Goal: Information Seeking & Learning: Learn about a topic

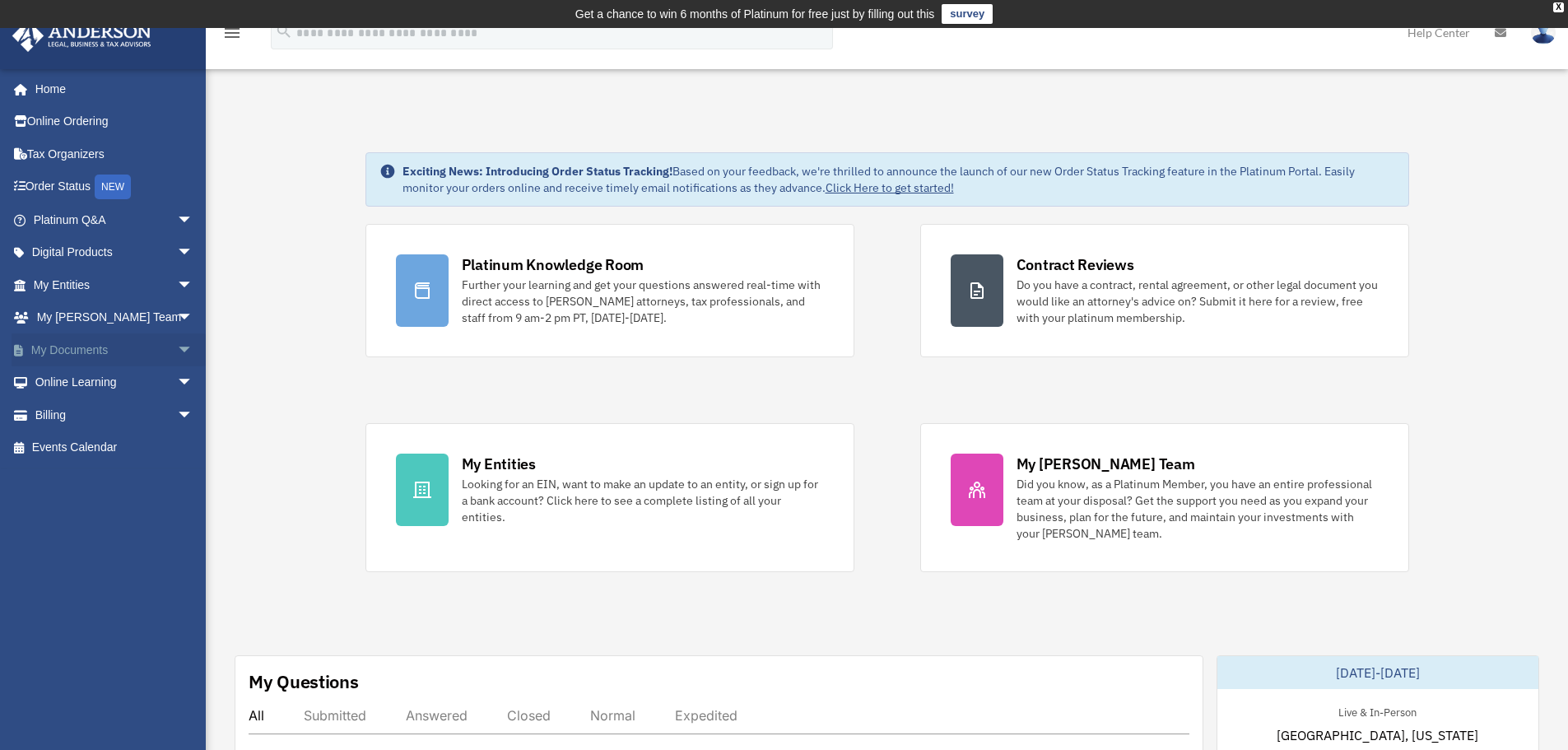
click at [177, 347] on span "arrow_drop_down" at bounding box center [193, 350] width 33 height 34
click at [78, 453] on link "Forms Library" at bounding box center [120, 447] width 195 height 33
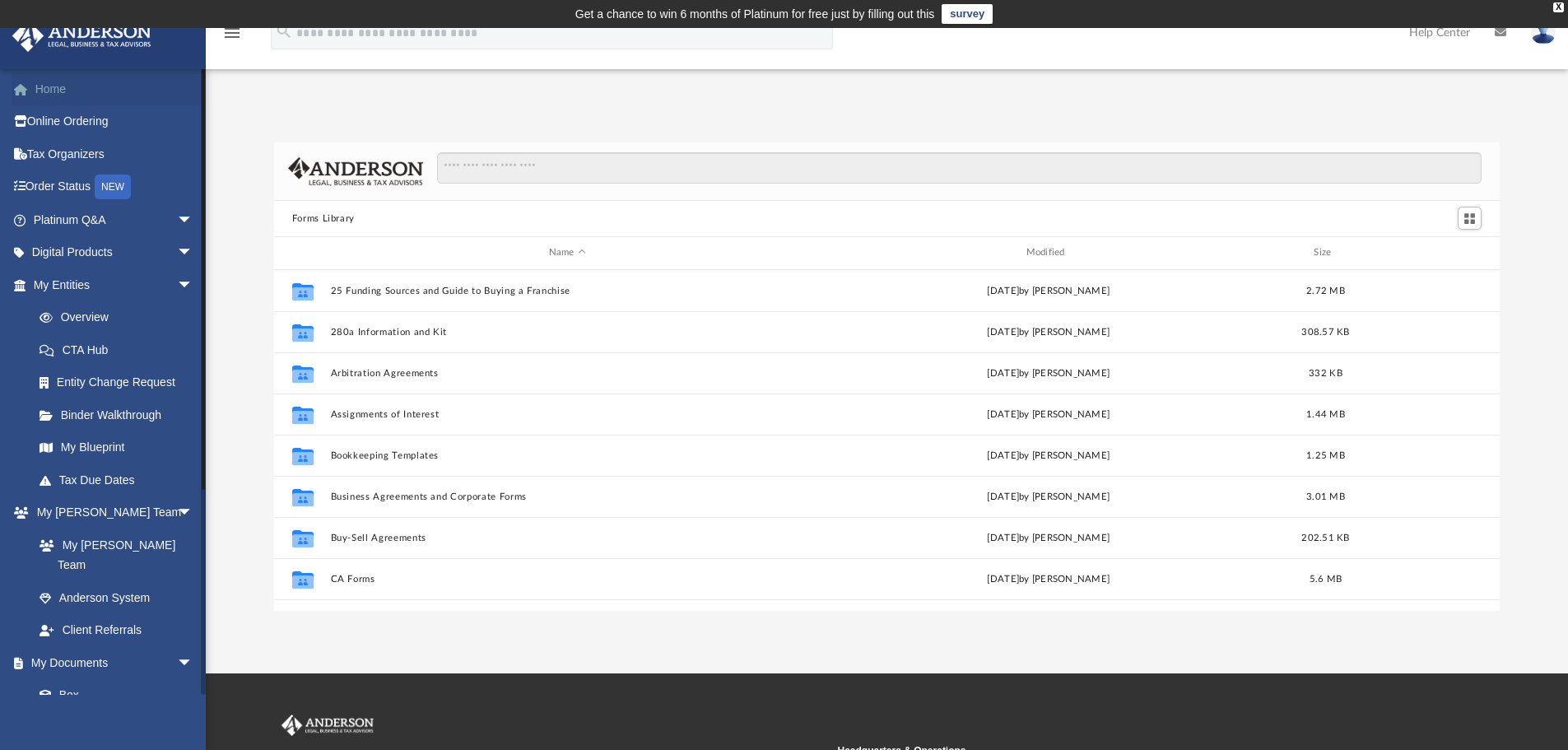
click at [50, 99] on link "Home" at bounding box center [115, 88] width 207 height 33
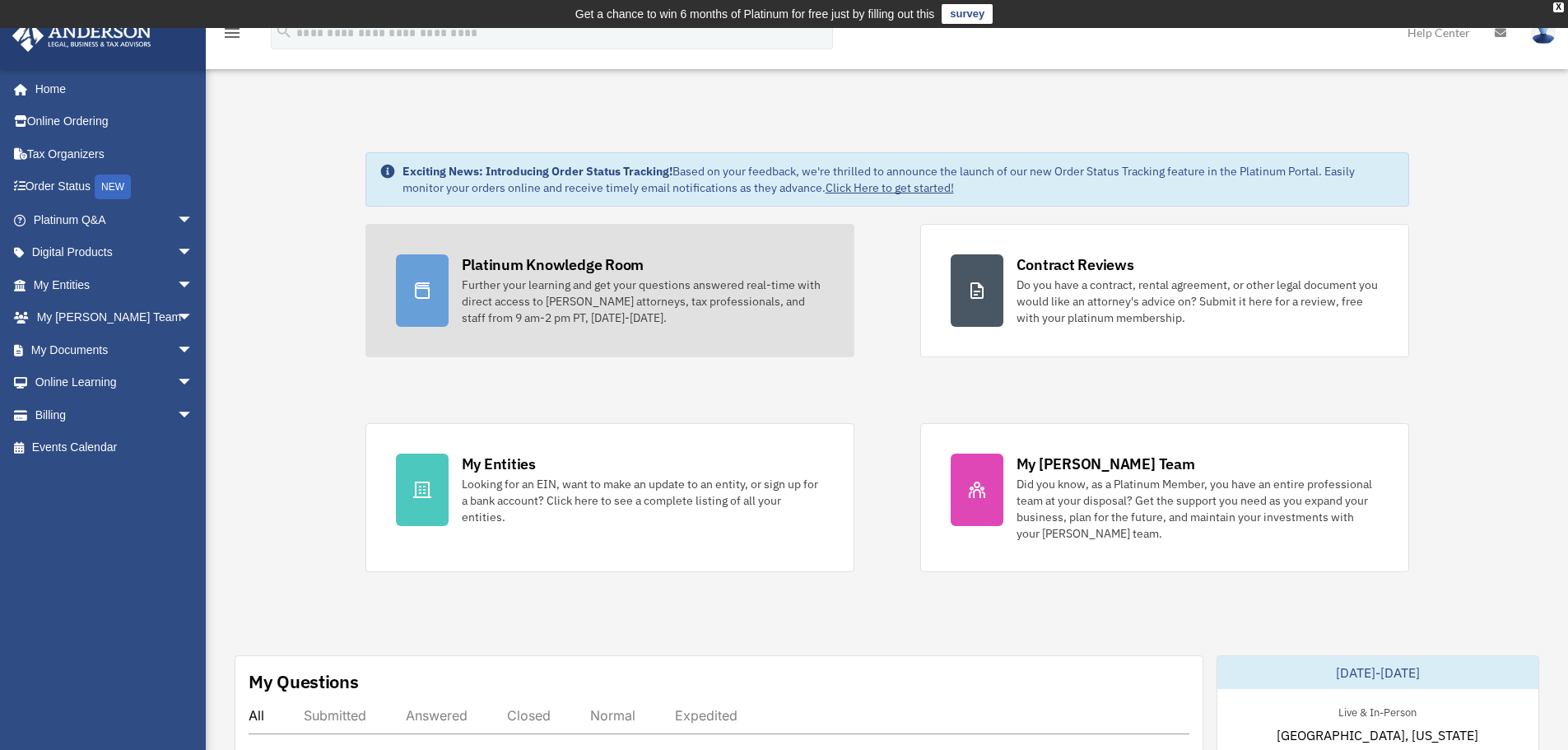
click at [475, 295] on div "Further your learning and get your questions answered real-time with direct acc…" at bounding box center [643, 300] width 362 height 49
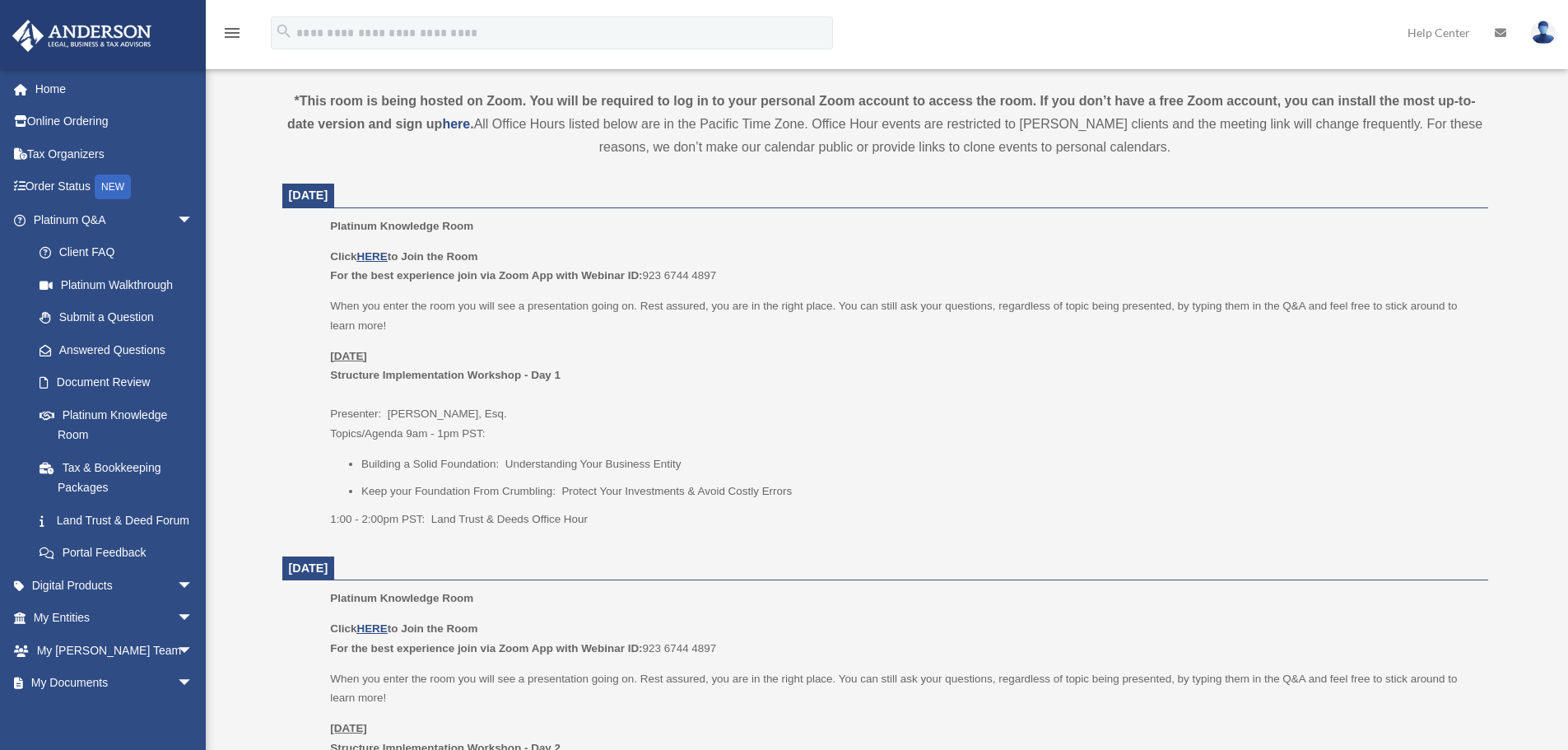
scroll to position [576, 0]
